Goal: Task Accomplishment & Management: Use online tool/utility

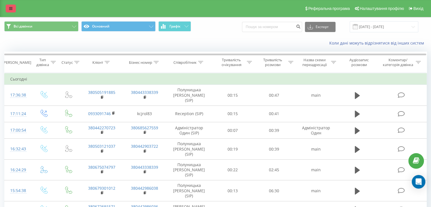
click at [14, 10] on link at bounding box center [11, 9] width 10 height 8
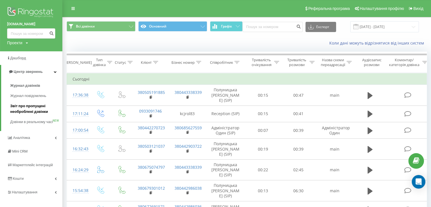
click at [25, 109] on span "Звіт про пропущені необроблені дзвінки" at bounding box center [34, 108] width 49 height 11
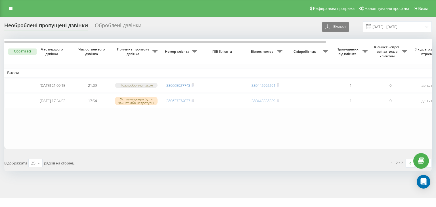
click at [31, 48] on button "Обрати всі" at bounding box center [22, 51] width 28 height 6
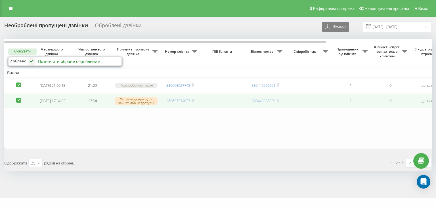
click at [17, 98] on label at bounding box center [18, 98] width 5 height 0
checkbox input "false"
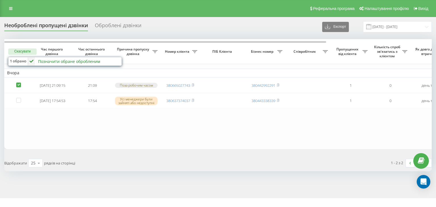
click at [61, 61] on div "Позначити обране обробленим" at bounding box center [69, 61] width 62 height 5
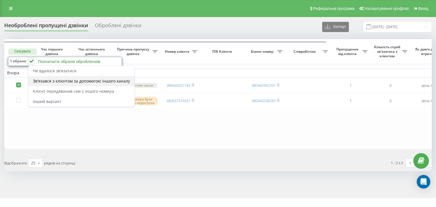
click at [97, 79] on span "Зв'язався з клієнтом за допомогою іншого каналу" at bounding box center [81, 80] width 97 height 5
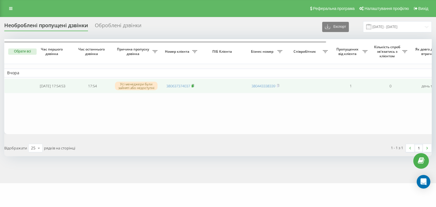
click at [194, 85] on icon at bounding box center [193, 85] width 2 height 3
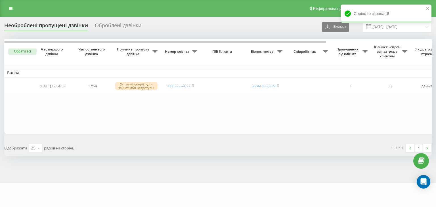
click at [22, 47] on th "Обрати всі" at bounding box center [18, 51] width 28 height 25
click at [23, 54] on button "Обрати всі" at bounding box center [22, 51] width 28 height 6
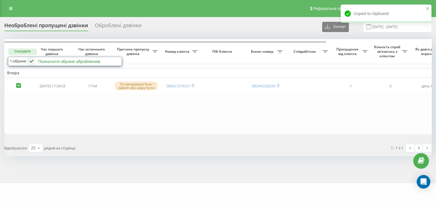
click at [61, 62] on div "Позначити обране обробленим" at bounding box center [69, 61] width 62 height 5
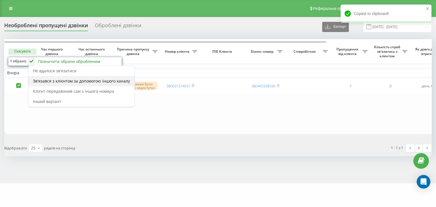
click at [70, 77] on div "Зв'язався з клієнтом за допомогою іншого каналу" at bounding box center [81, 81] width 106 height 10
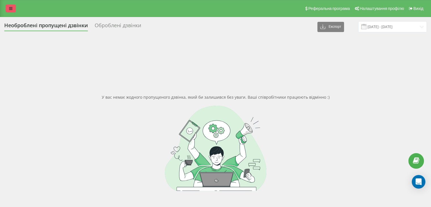
click at [8, 9] on link at bounding box center [11, 9] width 10 height 8
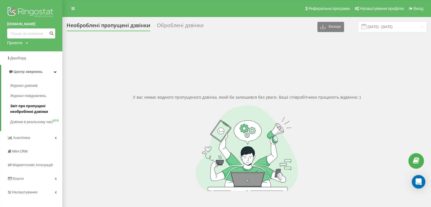
click at [39, 111] on span "Звіт про пропущені необроблені дзвінки" at bounding box center [34, 108] width 49 height 11
click at [38, 107] on span "Звіт про пропущені необроблені дзвінки" at bounding box center [34, 108] width 49 height 11
